Goal: Task Accomplishment & Management: Manage account settings

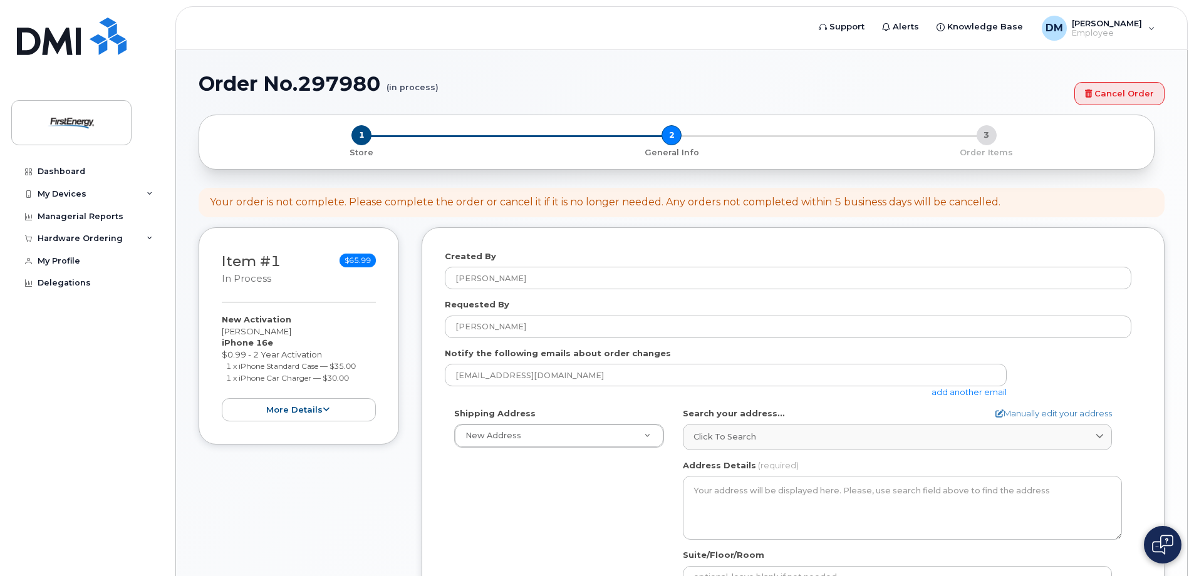
select select
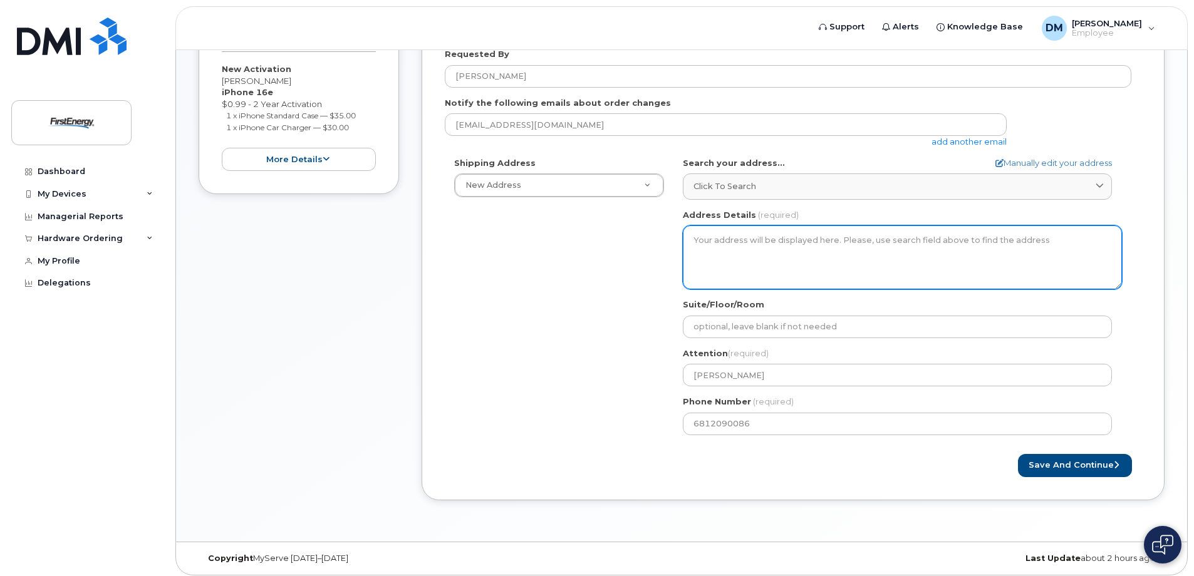
click at [745, 253] on textarea "Address Details" at bounding box center [902, 258] width 439 height 64
click at [756, 243] on textarea "Address Details" at bounding box center [902, 258] width 439 height 64
click at [783, 276] on textarea "Address Details" at bounding box center [902, 258] width 439 height 64
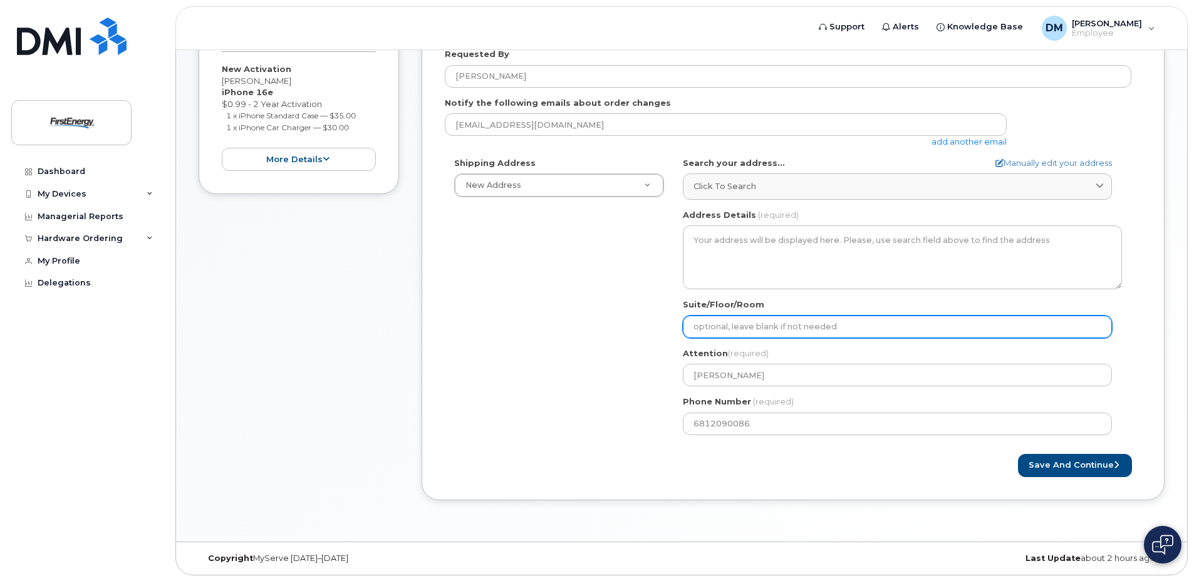
click at [768, 330] on input "Suite/Floor/Room" at bounding box center [897, 327] width 429 height 23
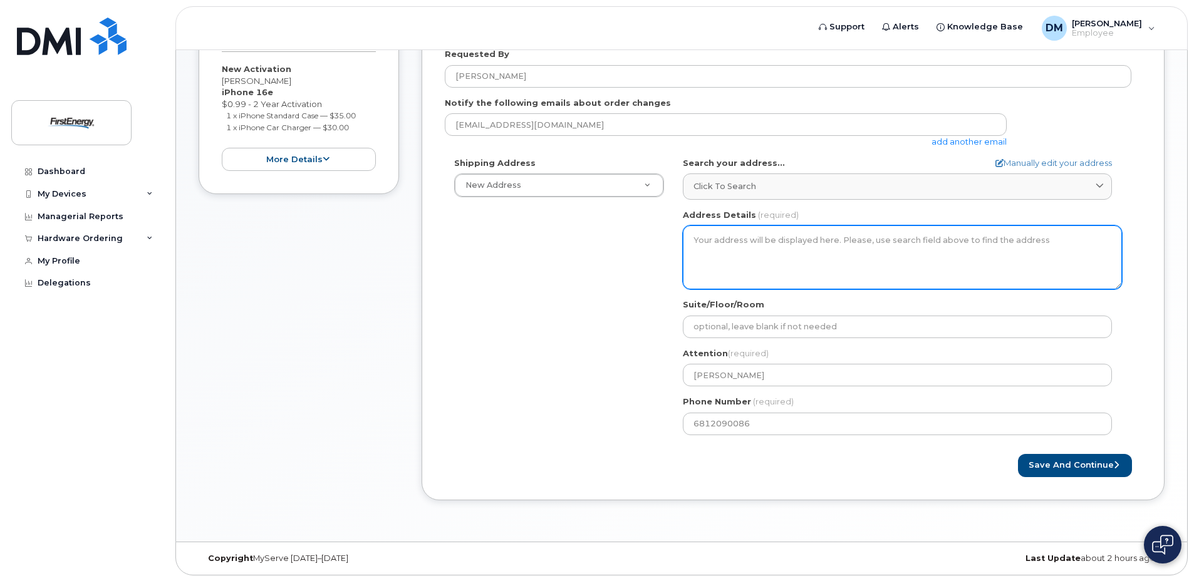
click at [770, 255] on textarea "Address Details" at bounding box center [902, 258] width 439 height 64
click at [740, 249] on textarea "Address Details" at bounding box center [902, 258] width 439 height 64
click at [764, 255] on textarea "Address Details" at bounding box center [902, 258] width 439 height 64
click at [766, 250] on textarea "Address Details" at bounding box center [902, 258] width 439 height 64
click at [770, 249] on textarea "Address Details" at bounding box center [902, 258] width 439 height 64
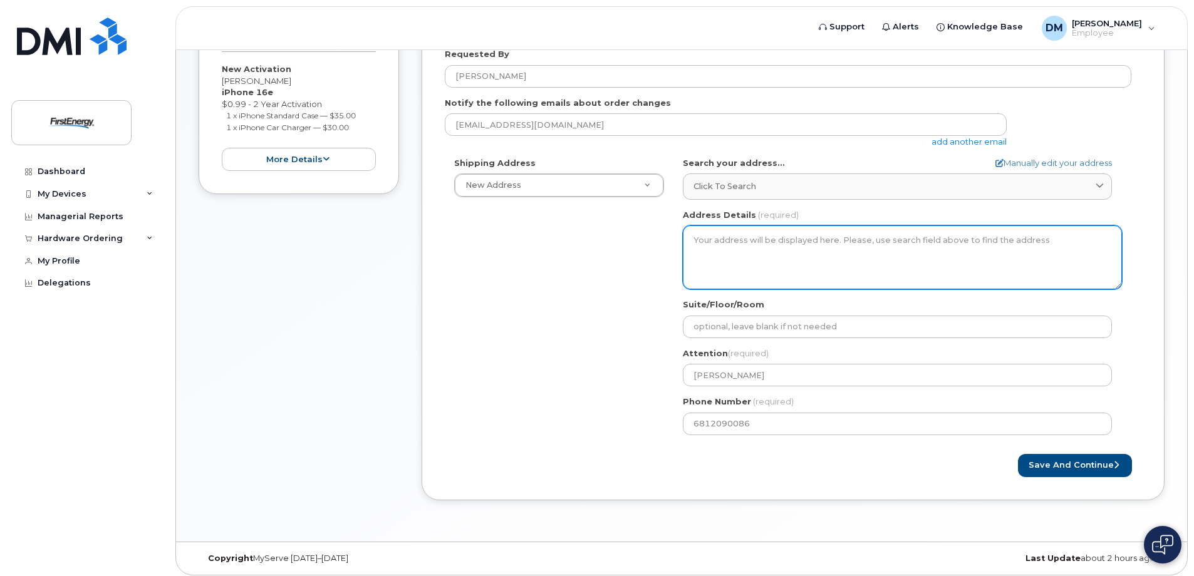
drag, startPoint x: 770, startPoint y: 249, endPoint x: 909, endPoint y: 272, distance: 140.4
click at [773, 250] on textarea "Address Details" at bounding box center [902, 258] width 439 height 64
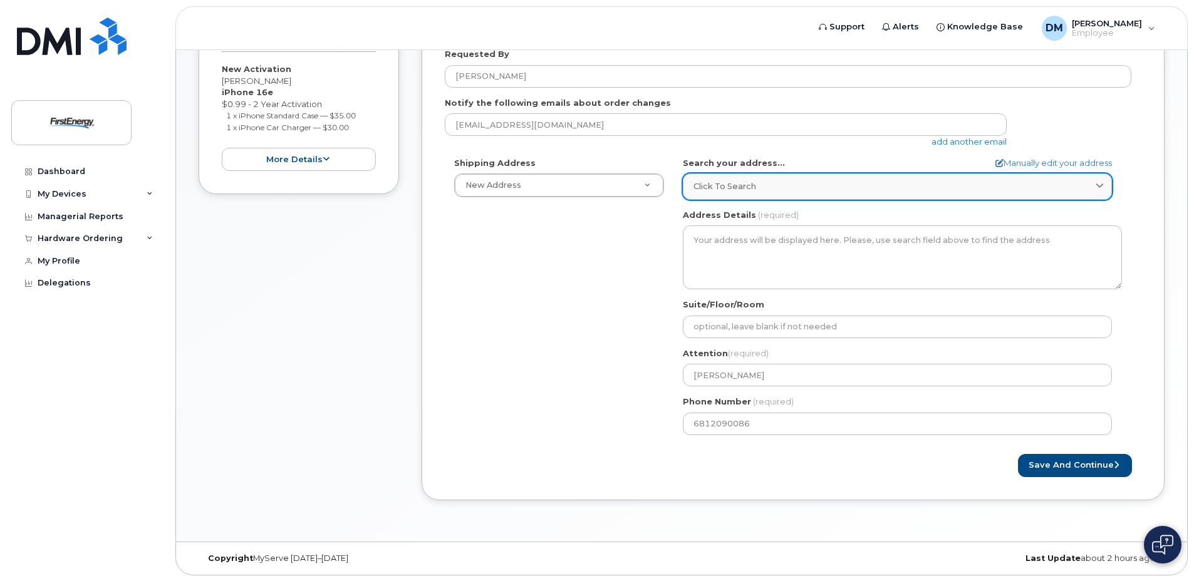
click at [835, 180] on link "Click to search" at bounding box center [897, 187] width 429 height 26
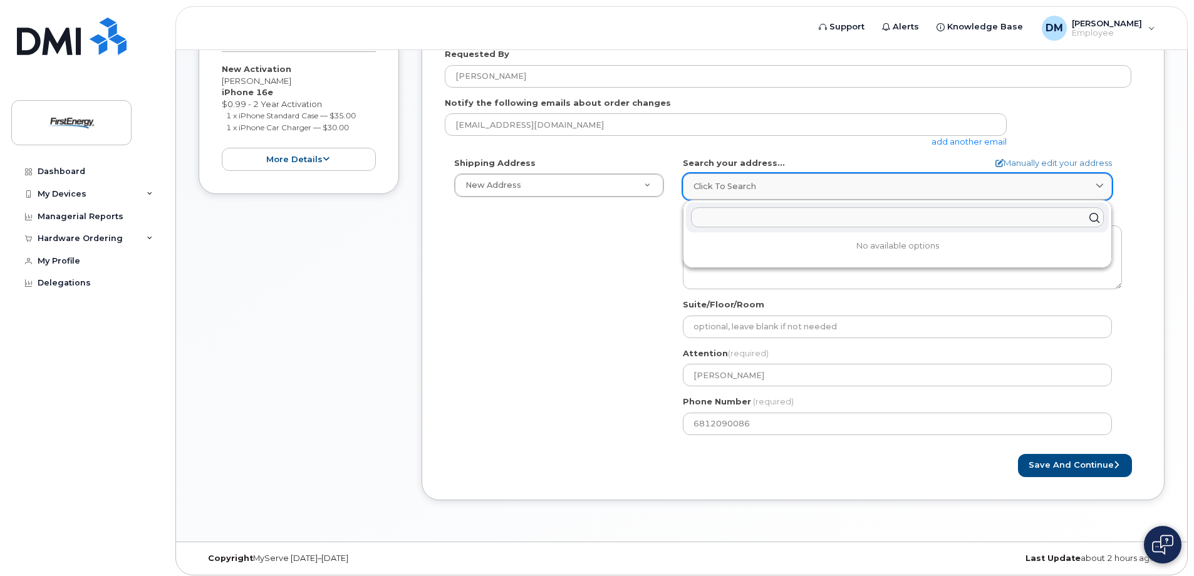
paste input "232 Hagans Street Morgantown, WV 26501"
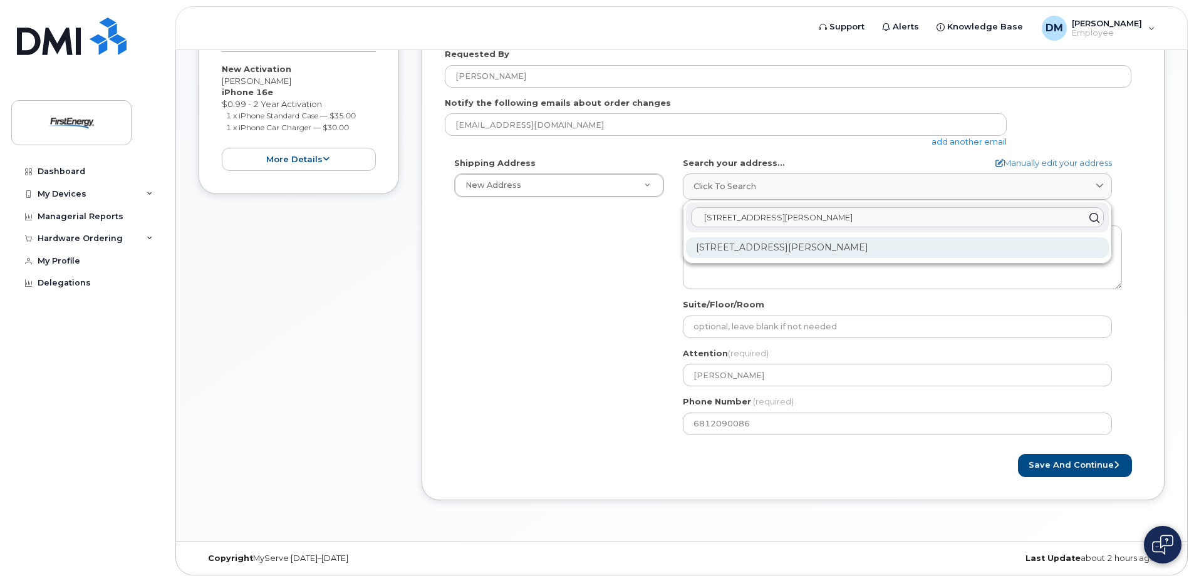
type input "232 Hagans Street Morgantown, WV 26501"
click at [820, 251] on div "232 Hagans St Morgantown WV 26501-7514" at bounding box center [897, 247] width 423 height 21
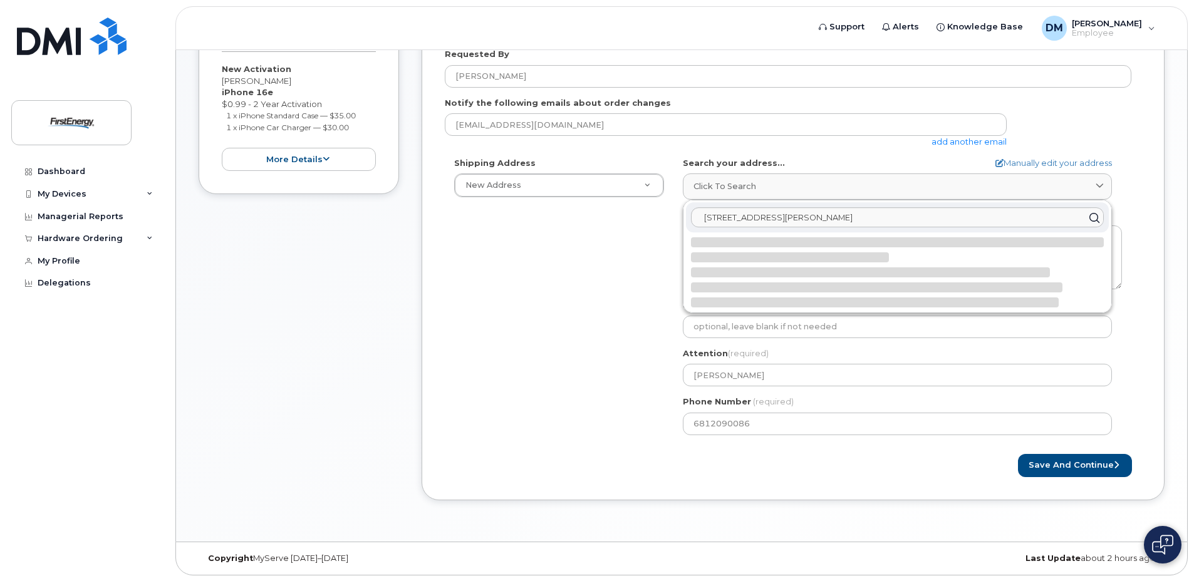
select select
type textarea "232 Hagans St MORGANTOWN WV 26501-7514 UNITED STATES"
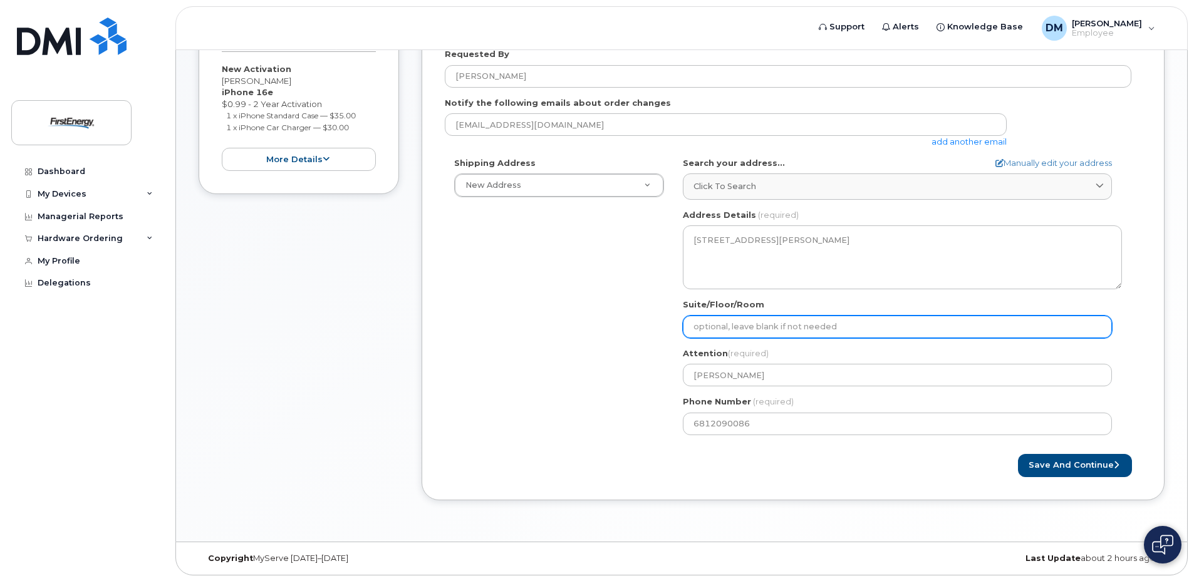
click at [748, 335] on input "Suite/Floor/Room" at bounding box center [897, 327] width 429 height 23
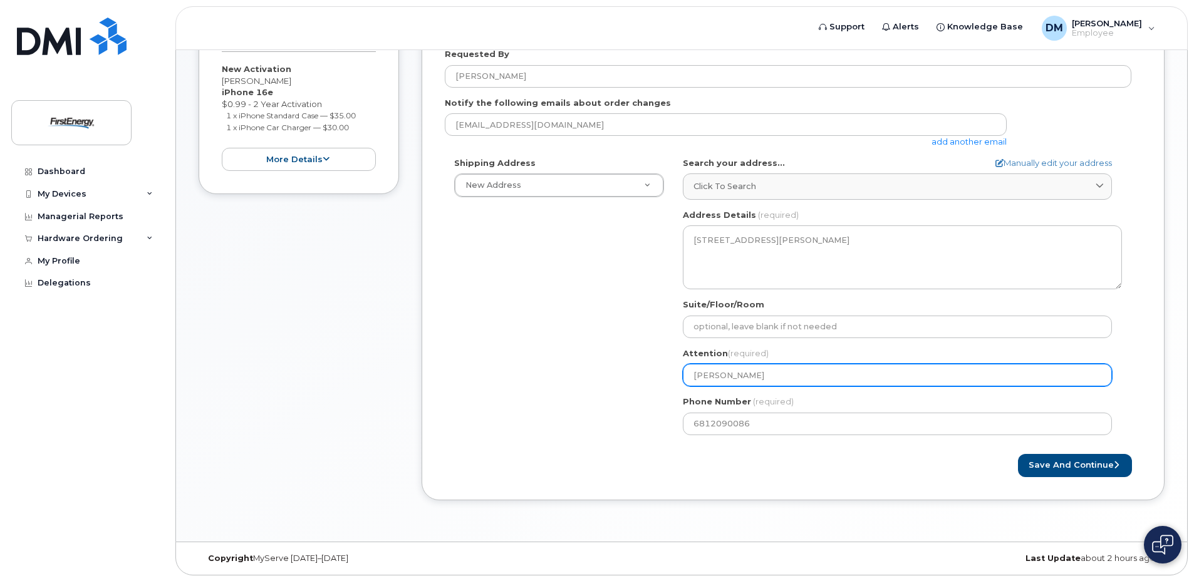
click at [734, 378] on input "Vida Golubovich" at bounding box center [897, 375] width 429 height 23
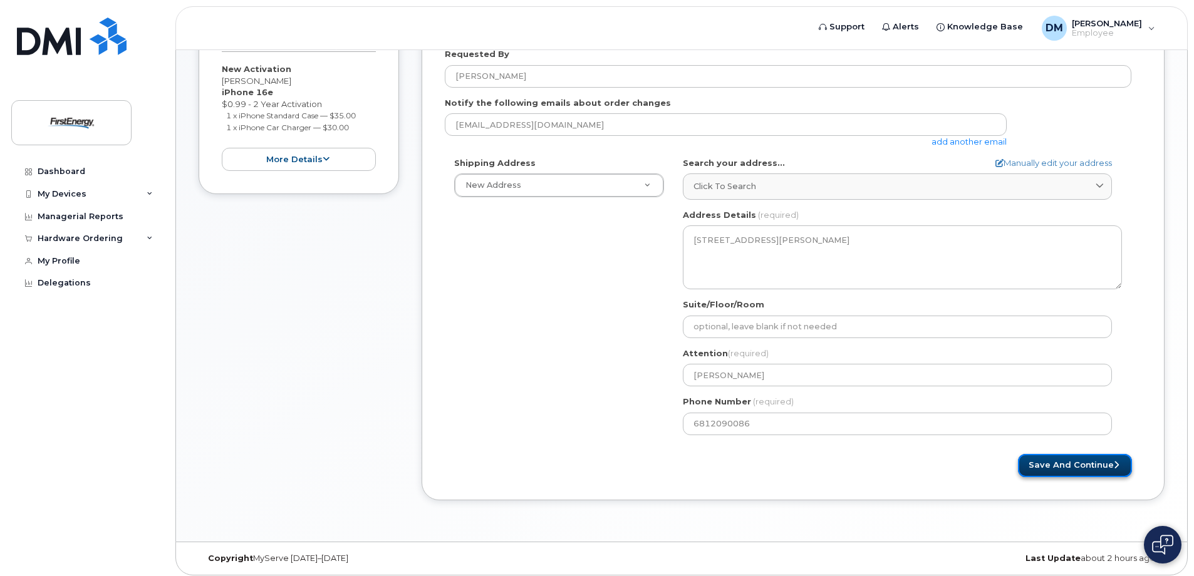
click at [1057, 466] on button "Save and Continue" at bounding box center [1075, 465] width 114 height 23
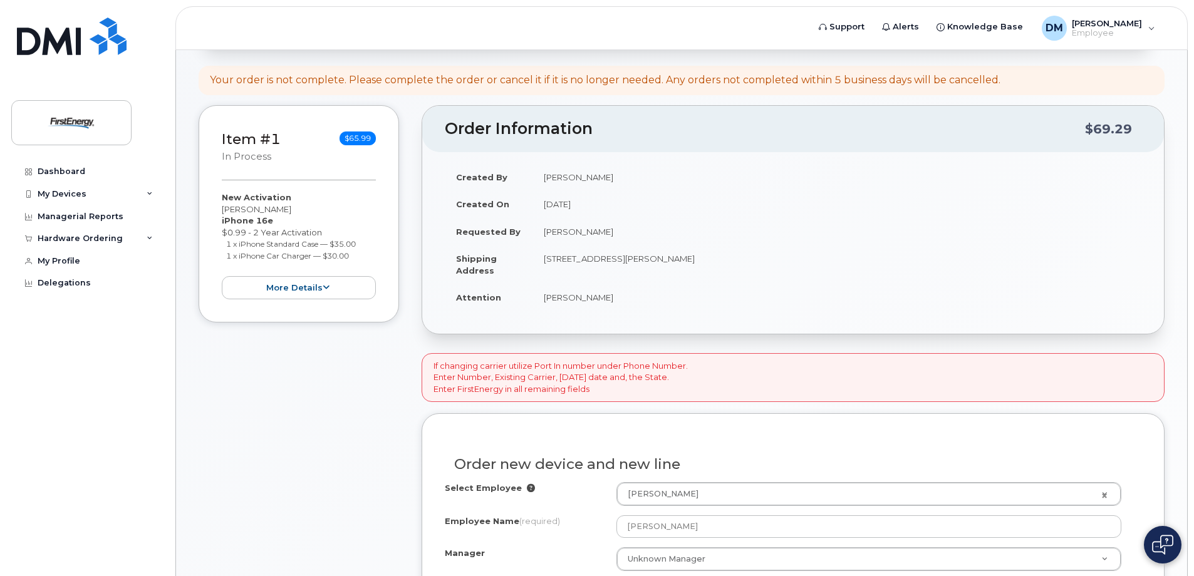
scroll to position [251, 0]
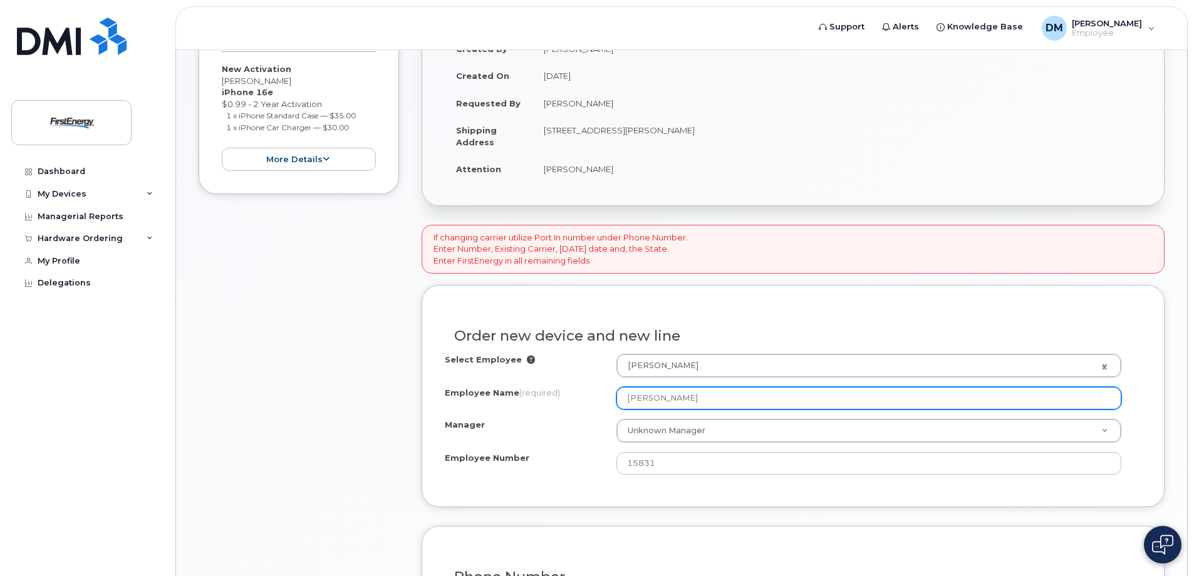
click at [723, 399] on input "[PERSON_NAME]" at bounding box center [869, 398] width 505 height 23
drag, startPoint x: 704, startPoint y: 397, endPoint x: 499, endPoint y: 401, distance: 205.6
click at [499, 401] on div "Employee Name (required) Devin J Miller" at bounding box center [793, 398] width 697 height 23
click at [782, 389] on input "[PERSON_NAME]" at bounding box center [869, 398] width 505 height 23
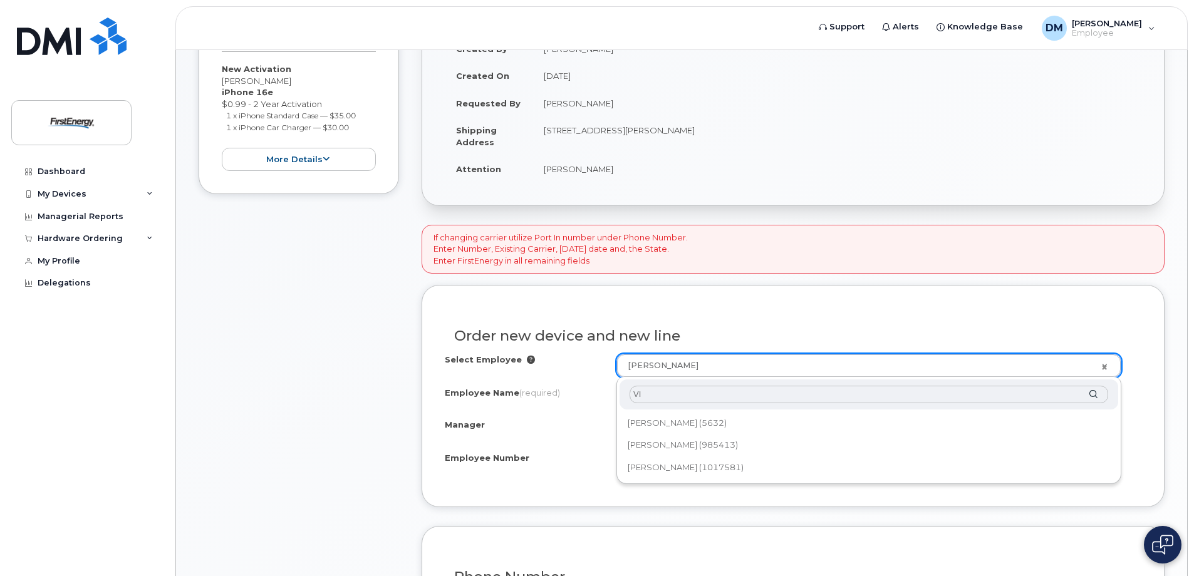
type input "V"
type input "golubovi"
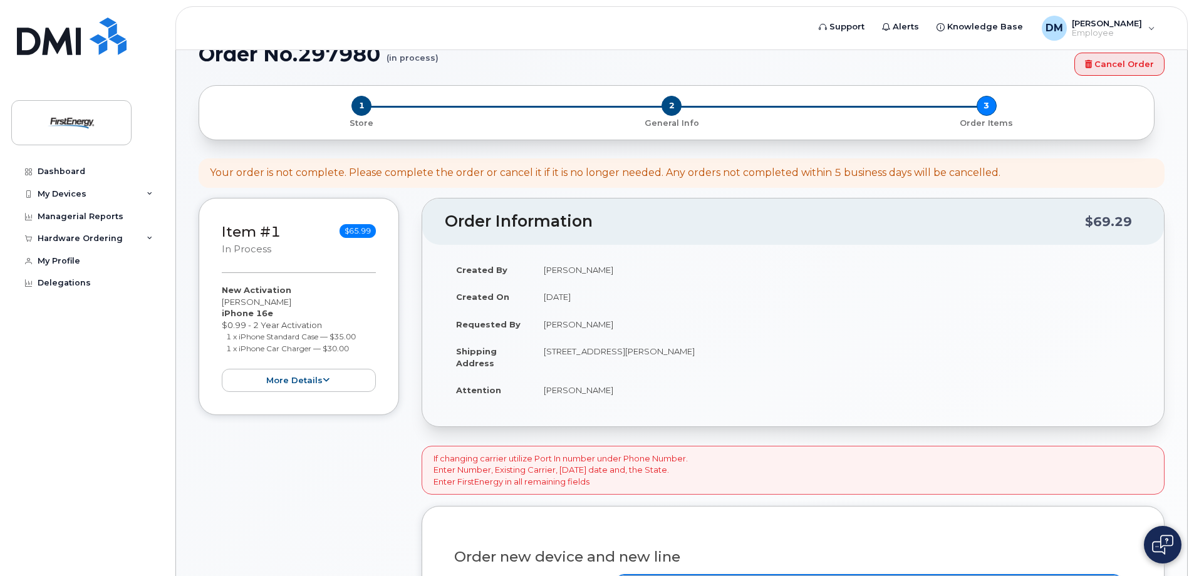
scroll to position [0, 0]
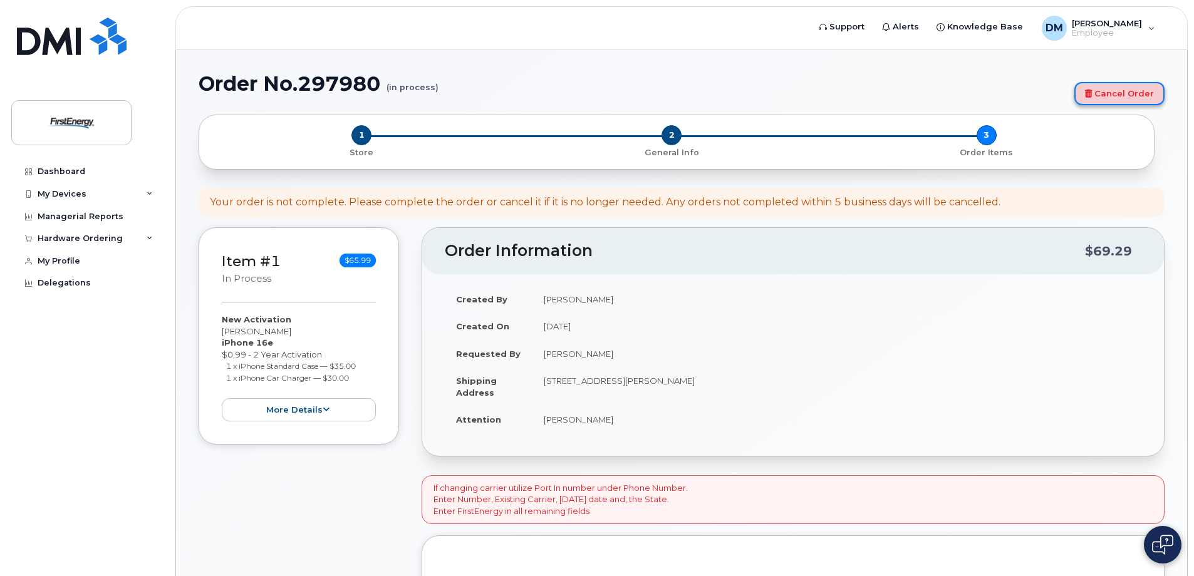
click at [1119, 95] on link "Cancel Order" at bounding box center [1120, 93] width 90 height 23
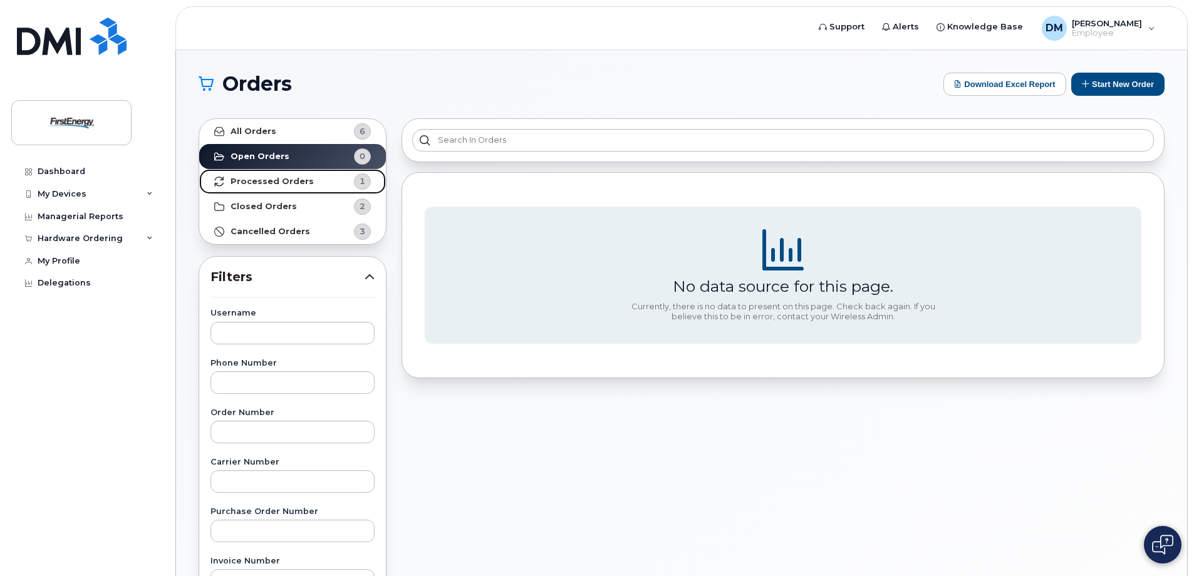
click at [269, 181] on strong "Processed Orders" at bounding box center [272, 182] width 83 height 10
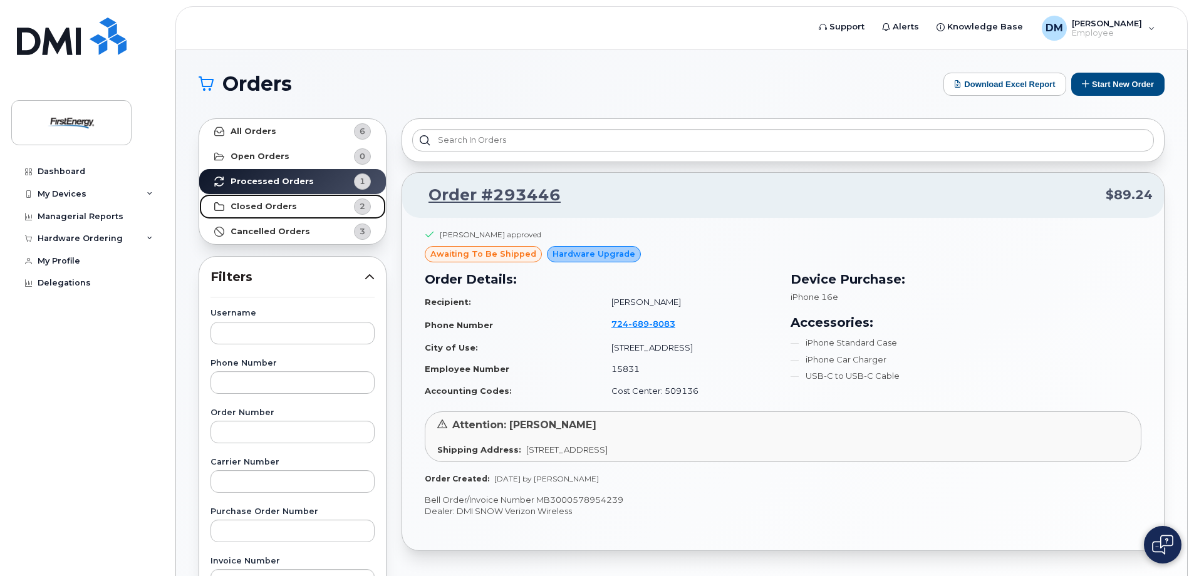
click at [293, 205] on link "Closed Orders 2" at bounding box center [292, 206] width 187 height 25
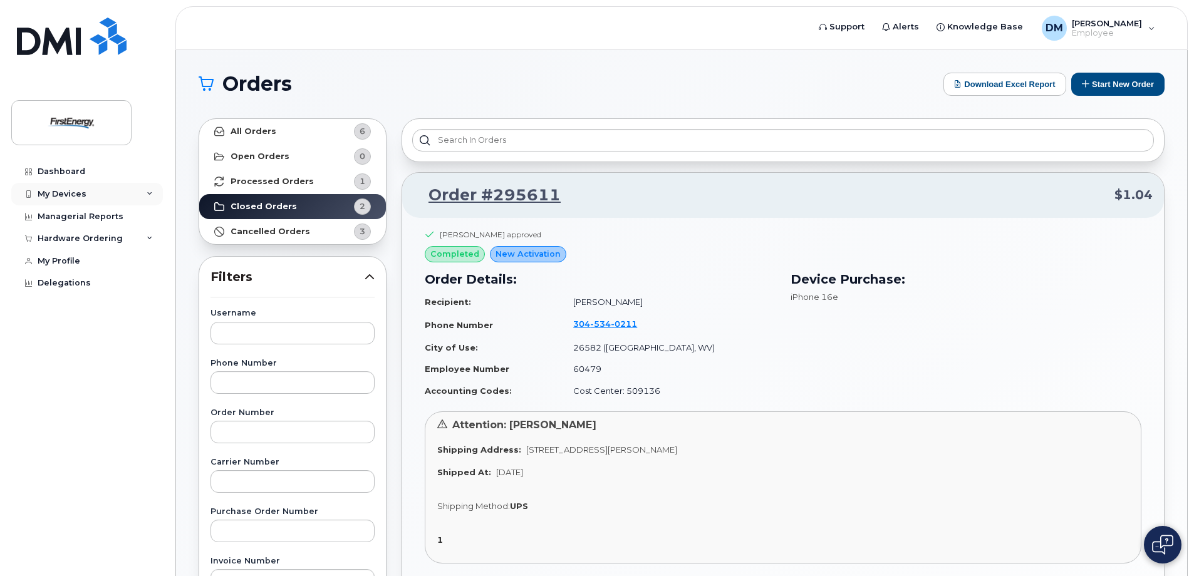
click at [52, 193] on div "My Devices" at bounding box center [62, 194] width 49 height 10
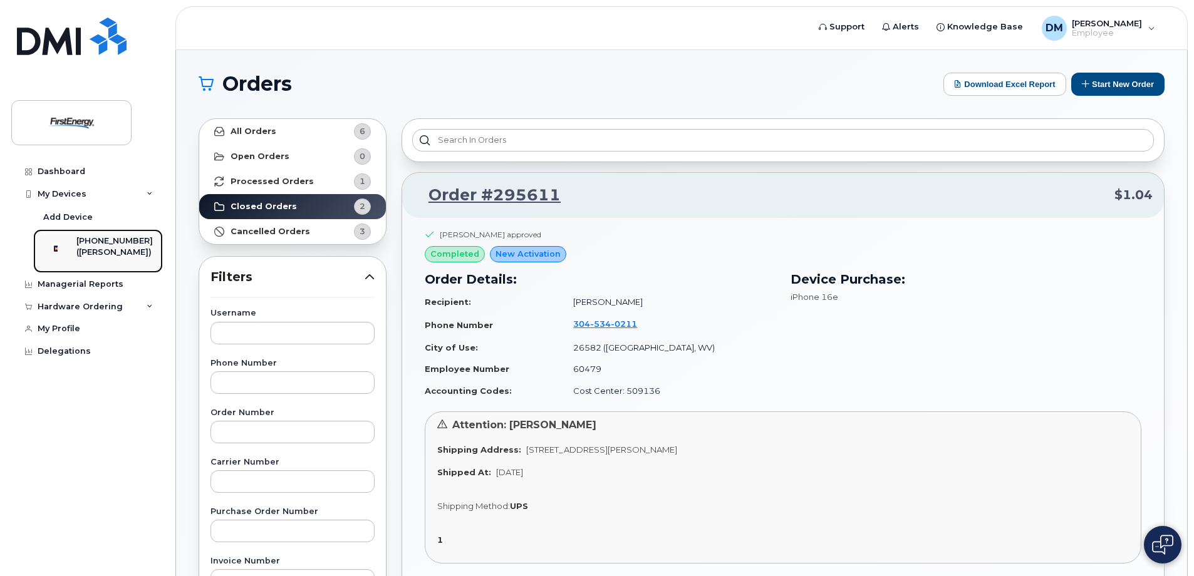
click at [95, 240] on div "[PHONE_NUMBER]" at bounding box center [114, 241] width 76 height 11
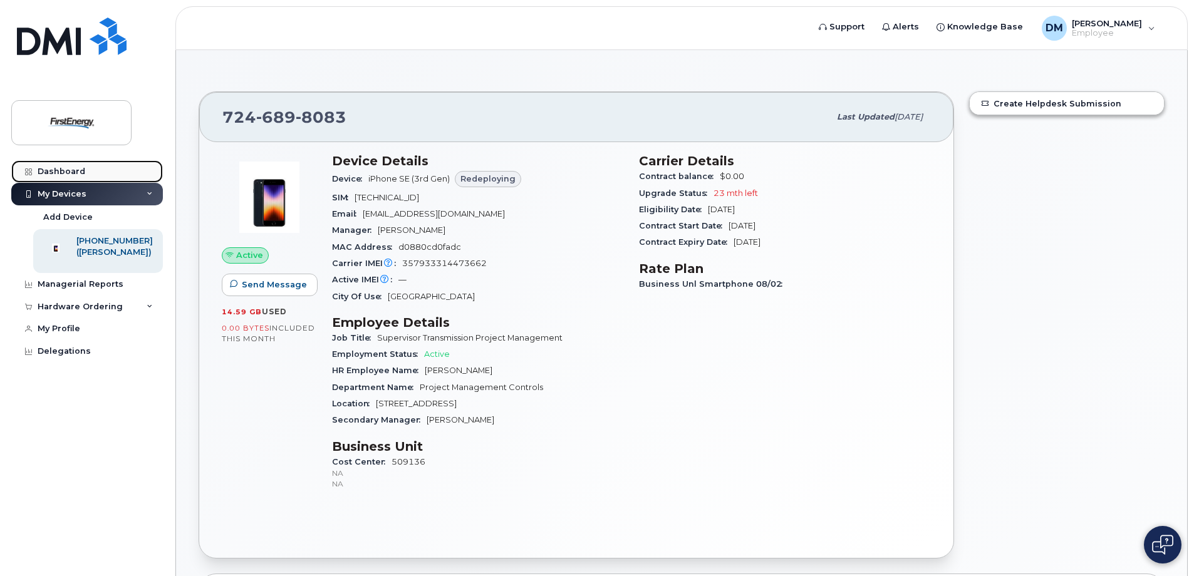
click at [66, 167] on div "Dashboard" at bounding box center [62, 172] width 48 height 10
